Goal: Obtain resource: Download file/media

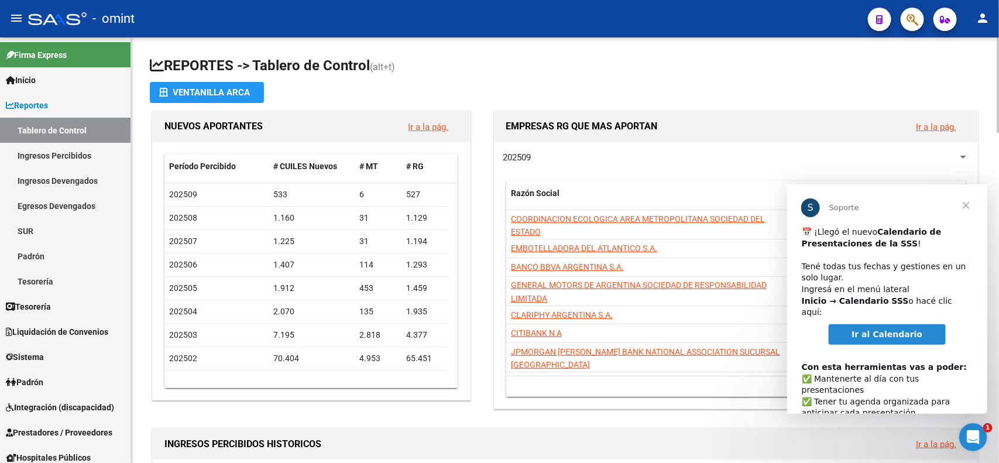
drag, startPoint x: 777, startPoint y: 2, endPoint x: 503, endPoint y: 49, distance: 277.9
click at [799, 201] on span "Cerrar" at bounding box center [966, 205] width 42 height 42
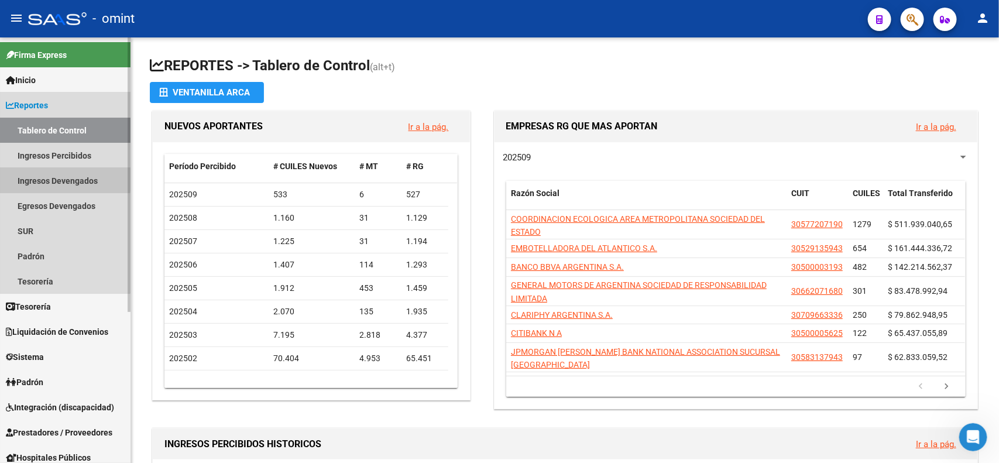
click at [56, 179] on link "Ingresos Devengados" at bounding box center [65, 180] width 131 height 25
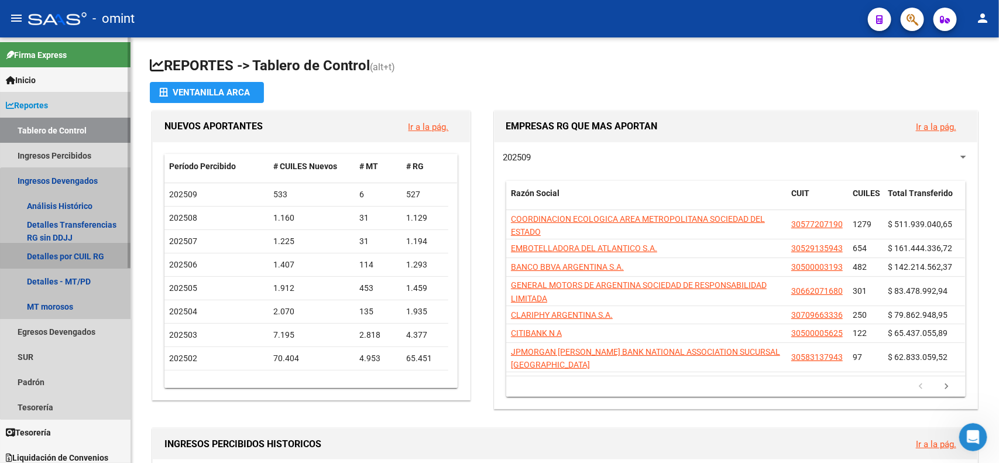
click at [74, 252] on link "Detalles por CUIL RG" at bounding box center [65, 256] width 131 height 25
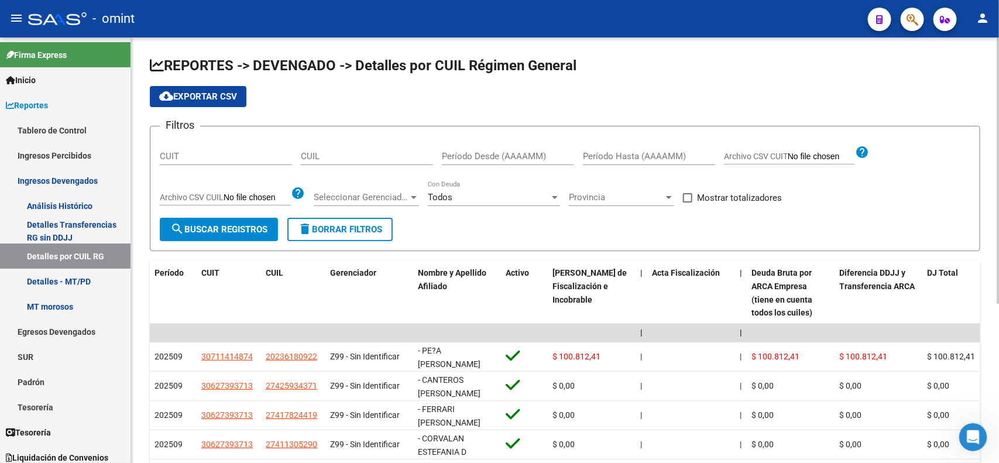
click at [176, 154] on input "CUIT" at bounding box center [226, 156] width 132 height 11
paste input "30-52741726-7"
type input "30-52741726-7"
click at [218, 224] on span "search Buscar Registros" at bounding box center [218, 229] width 97 height 11
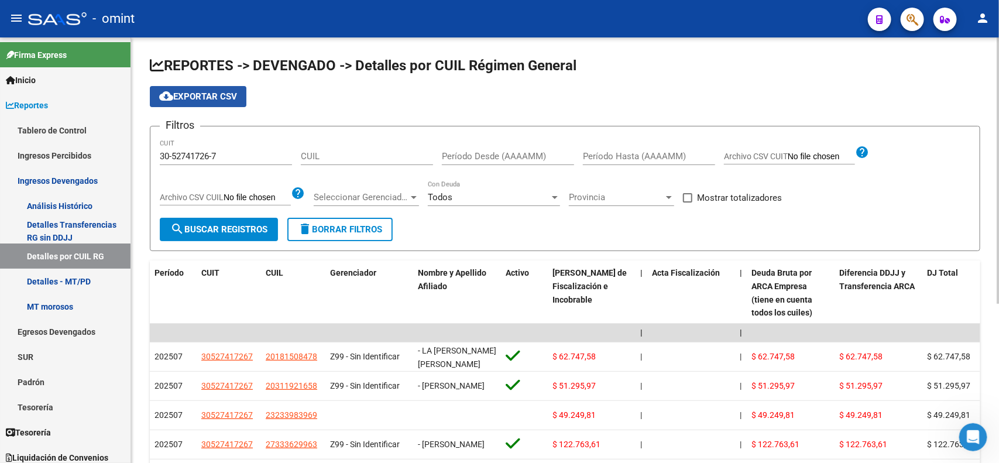
click at [220, 95] on span "cloud_download Exportar CSV" at bounding box center [198, 96] width 78 height 11
drag, startPoint x: 217, startPoint y: 155, endPoint x: 160, endPoint y: 153, distance: 57.4
click at [160, 153] on input "30-52741726-7" at bounding box center [226, 156] width 132 height 11
click at [452, 101] on div "cloud_download Exportar CSV" at bounding box center [565, 96] width 831 height 21
click at [799, 16] on mat-icon "person" at bounding box center [983, 18] width 14 height 14
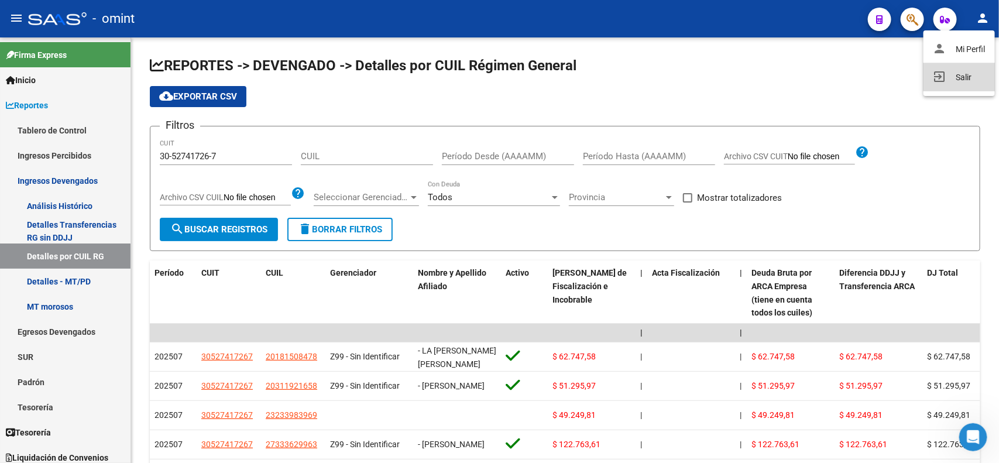
click at [799, 77] on button "exit_to_app Salir" at bounding box center [959, 77] width 71 height 28
